Goal: Transaction & Acquisition: Purchase product/service

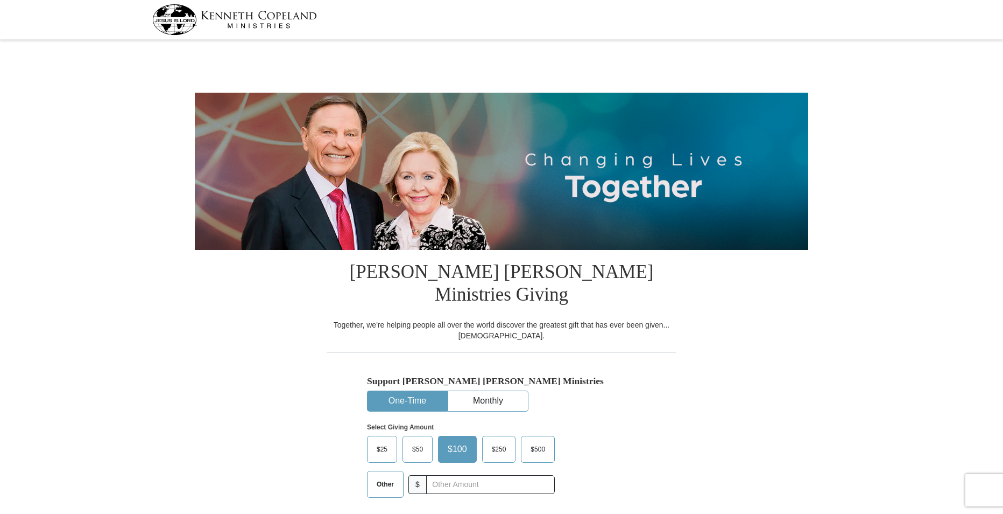
select select "IL"
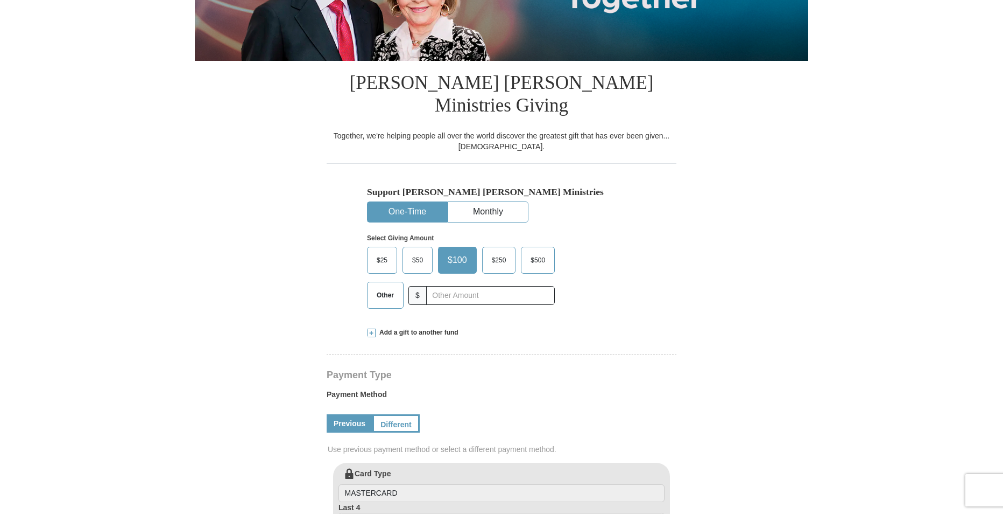
scroll to position [215, 0]
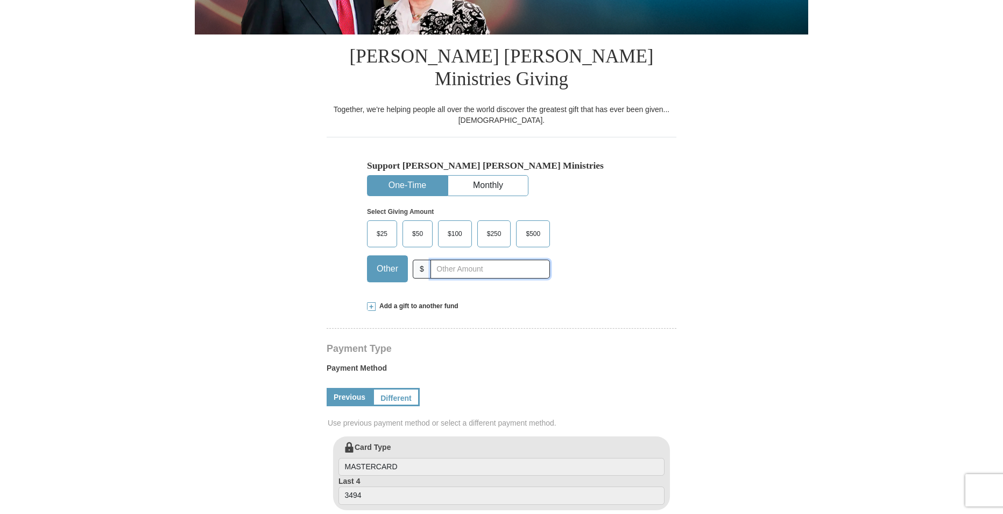
click at [455, 259] on input "text" at bounding box center [491, 268] width 120 height 19
type input "59"
click at [407, 388] on link "Different" at bounding box center [395, 397] width 45 height 18
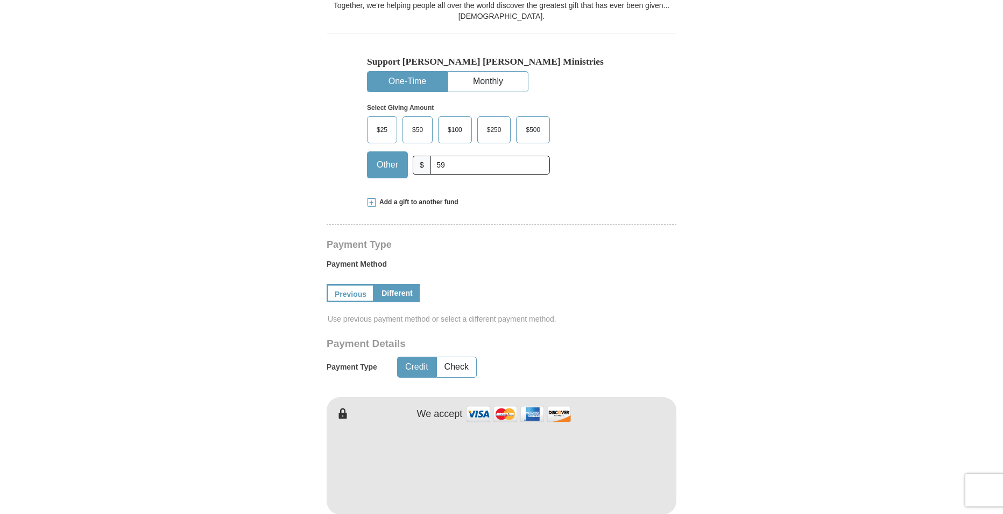
scroll to position [323, 0]
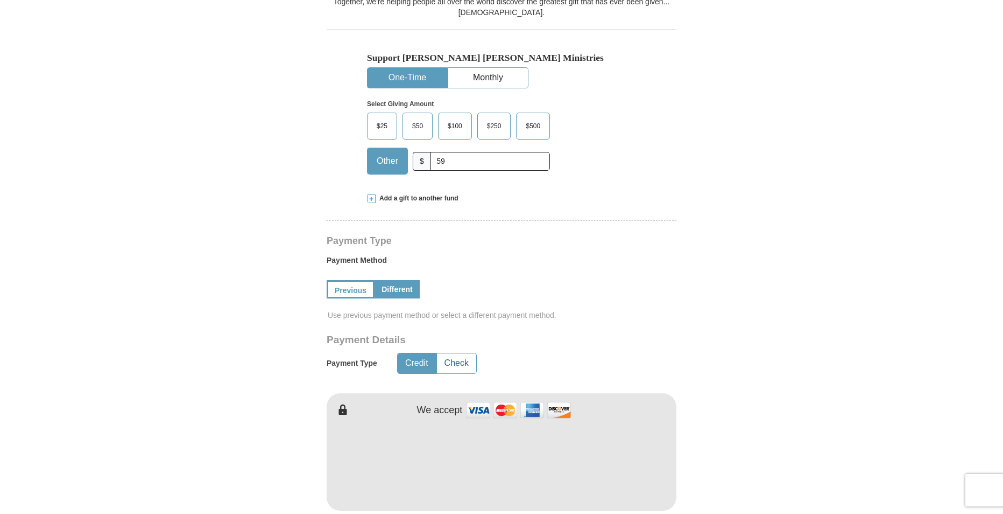
click at [453, 353] on button "Check" at bounding box center [456, 363] width 39 height 20
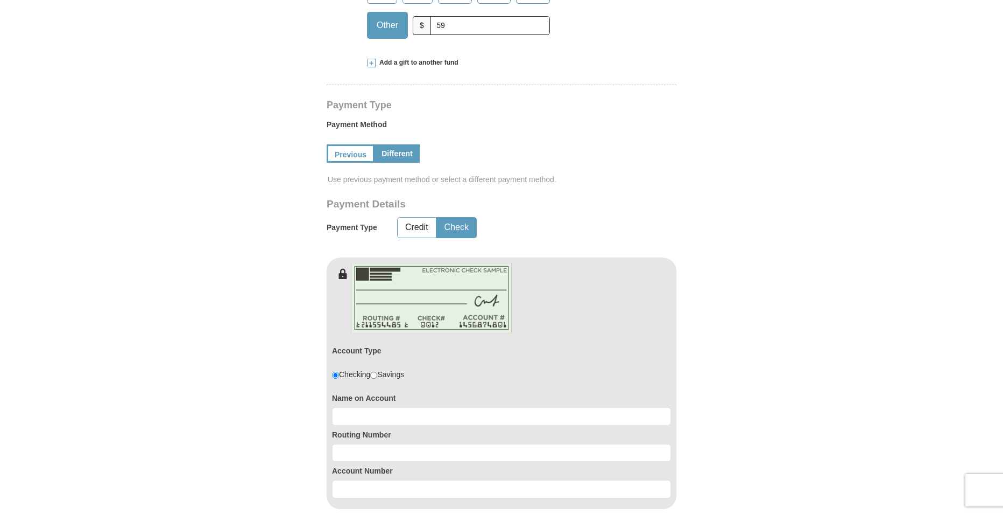
scroll to position [484, 0]
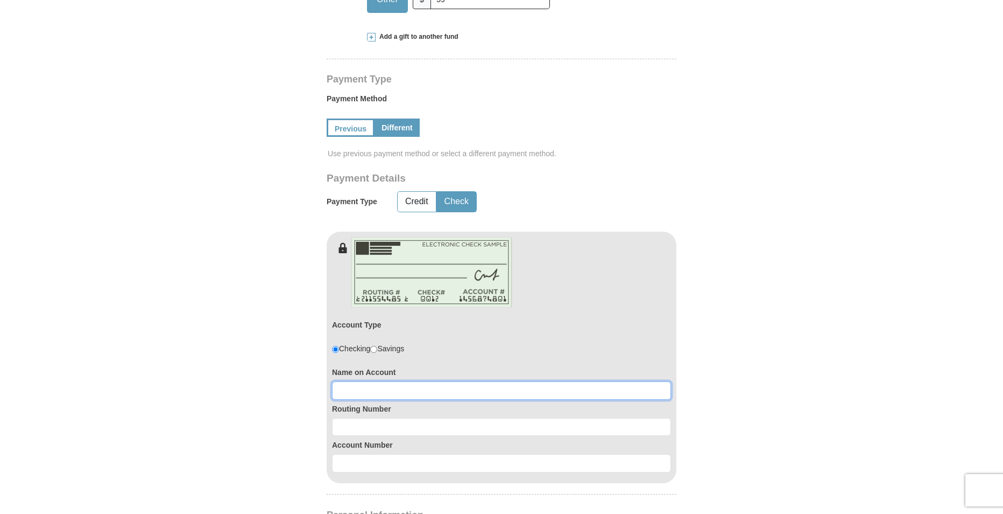
click at [401, 381] on input at bounding box center [501, 390] width 339 height 18
type input "[PERSON_NAME]"
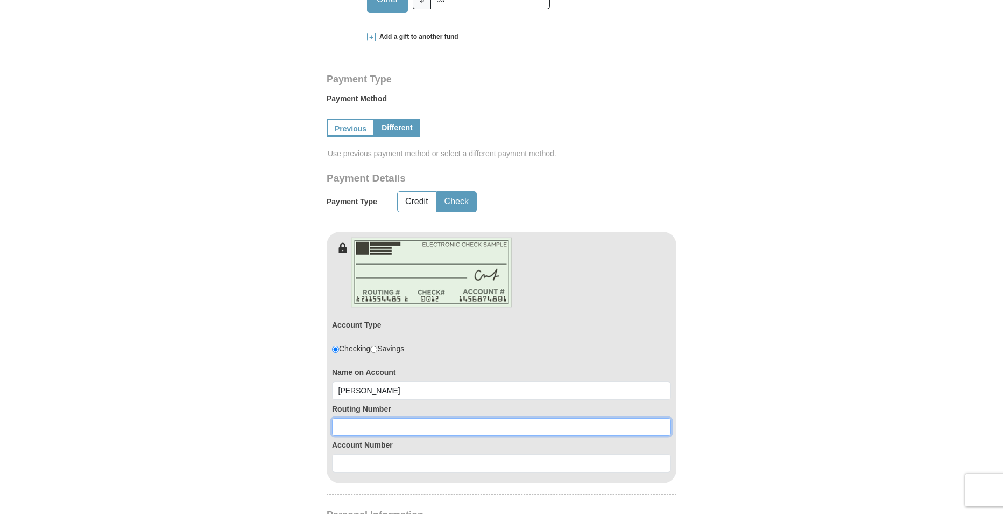
click at [393, 418] on input at bounding box center [501, 427] width 339 height 18
type input "07100013"
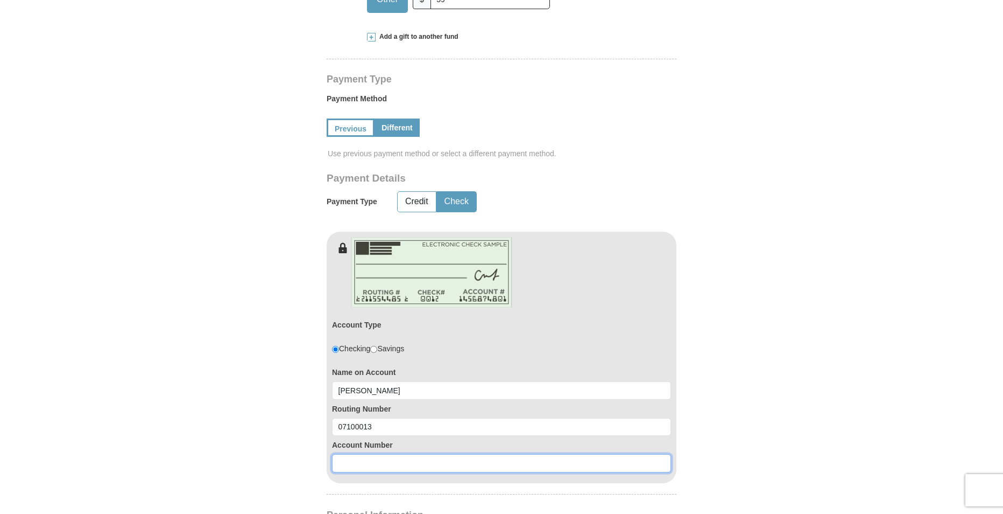
click at [376, 454] on input at bounding box center [501, 463] width 339 height 18
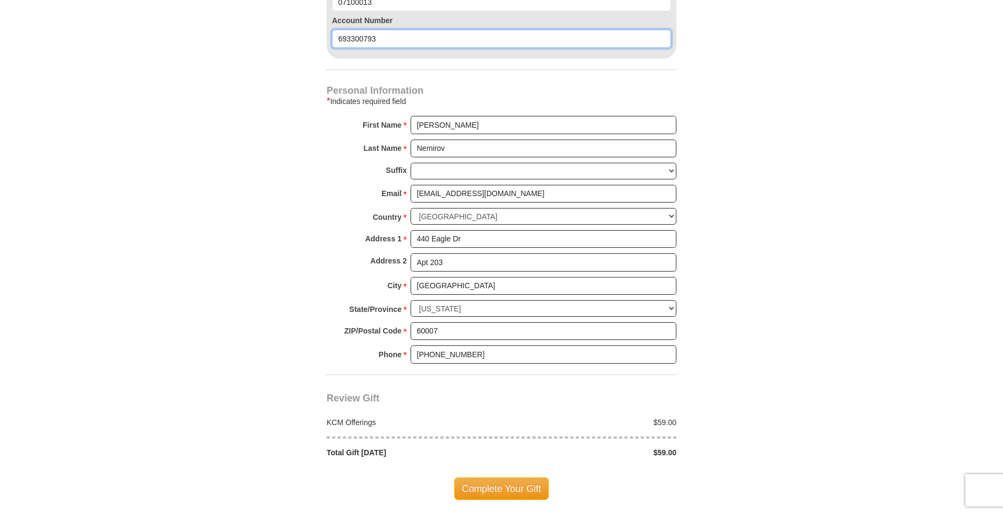
scroll to position [915, 0]
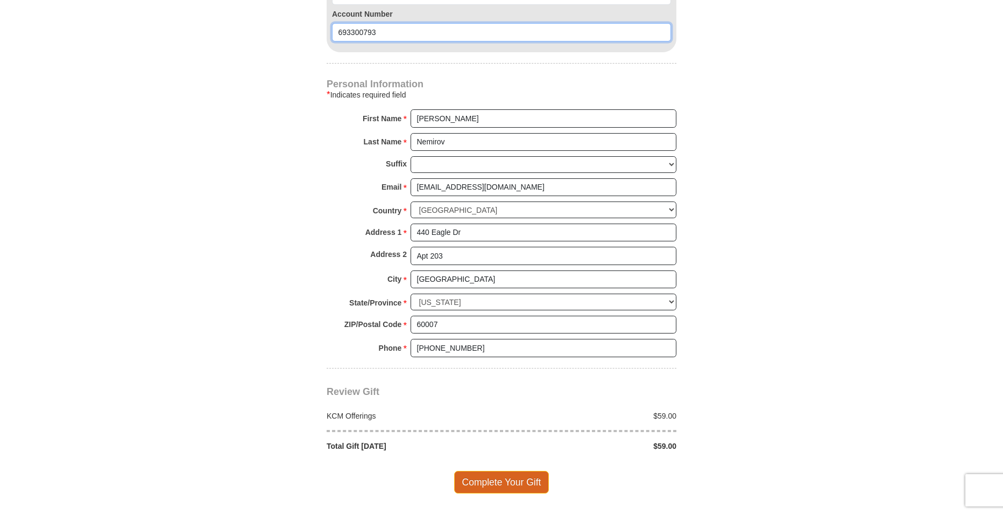
type input "693300793"
click at [471, 470] on span "Complete Your Gift" at bounding box center [501, 481] width 95 height 23
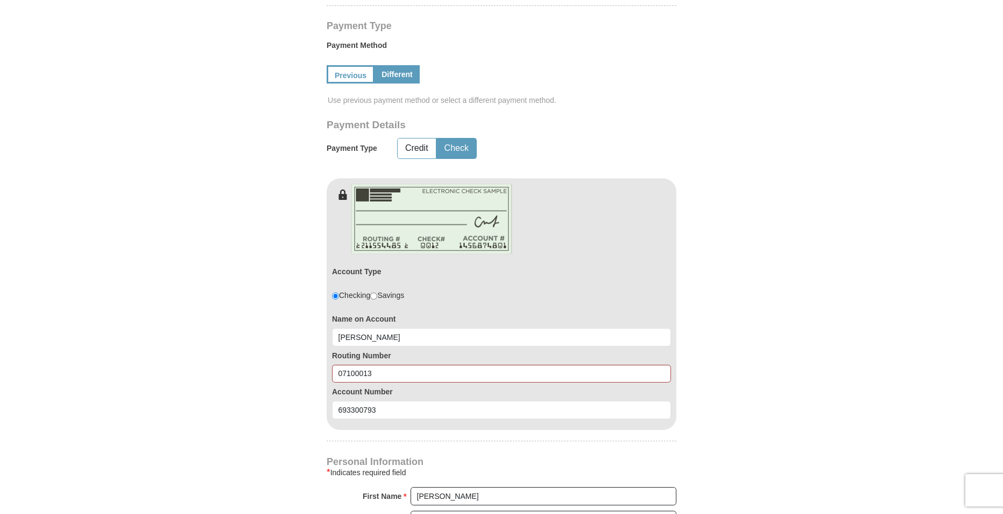
scroll to position [566, 0]
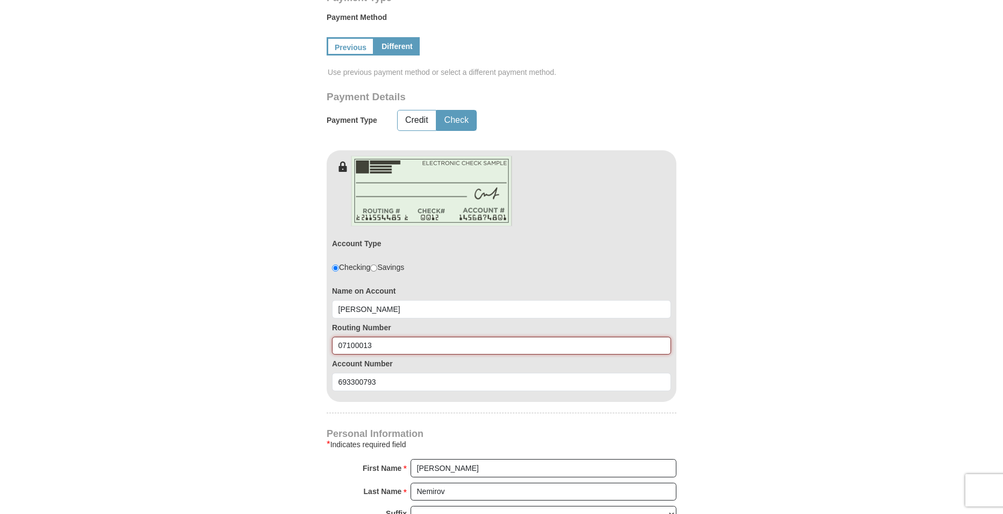
drag, startPoint x: 395, startPoint y: 322, endPoint x: 308, endPoint y: 314, distance: 87.1
click at [308, 314] on form "[PERSON_NAME] [PERSON_NAME] Ministries Giving Together, we're helping people al…" at bounding box center [502, 199] width 614 height 1445
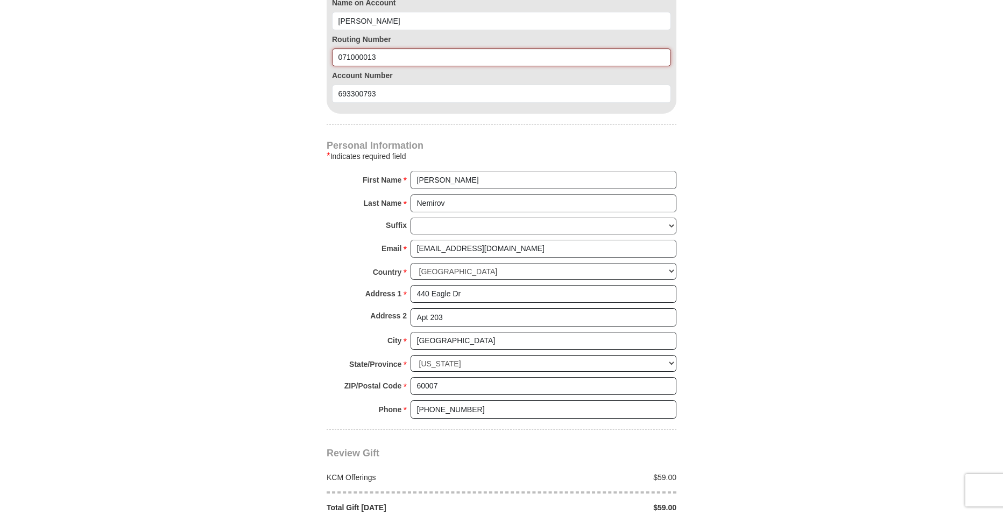
scroll to position [943, 0]
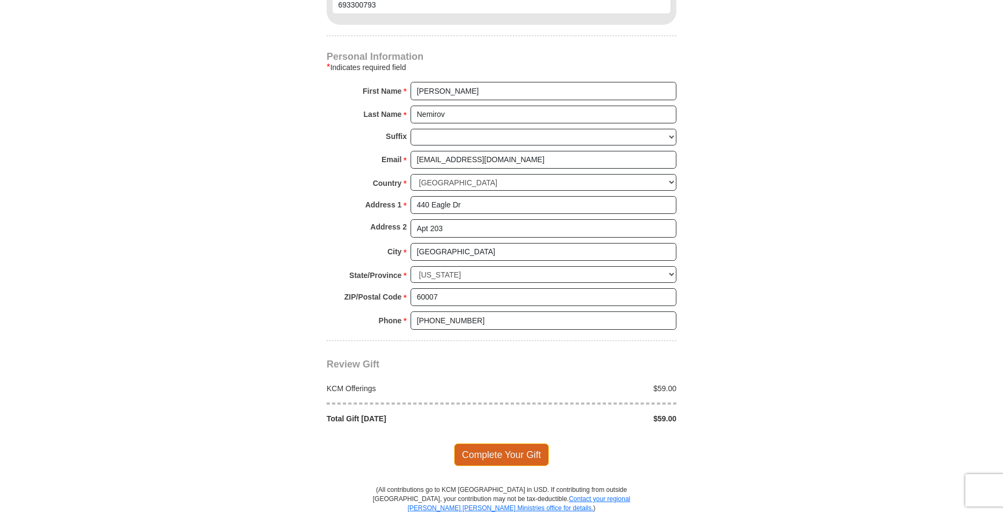
type input "071000013"
click at [486, 443] on span "Complete Your Gift" at bounding box center [501, 454] width 95 height 23
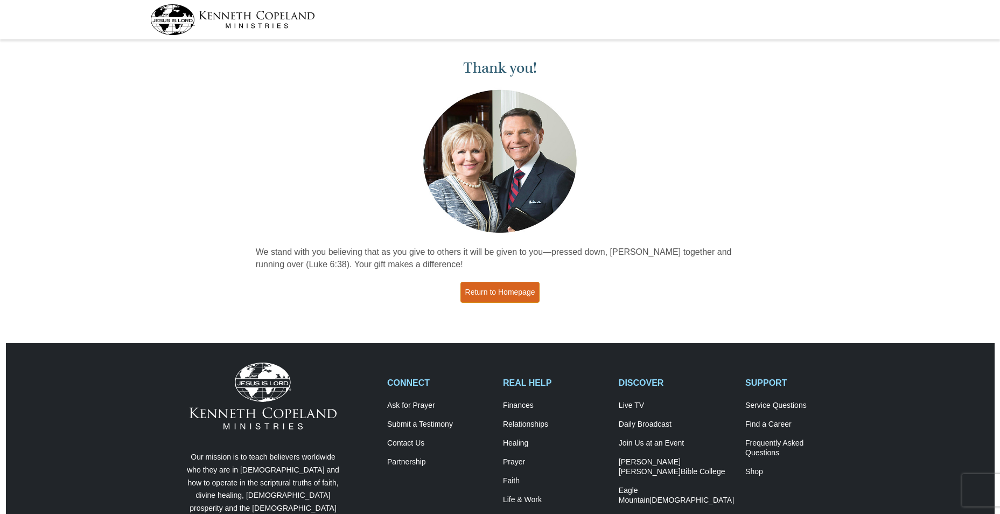
click at [484, 293] on link "Return to Homepage" at bounding box center [500, 292] width 80 height 21
